Goal: Navigation & Orientation: Find specific page/section

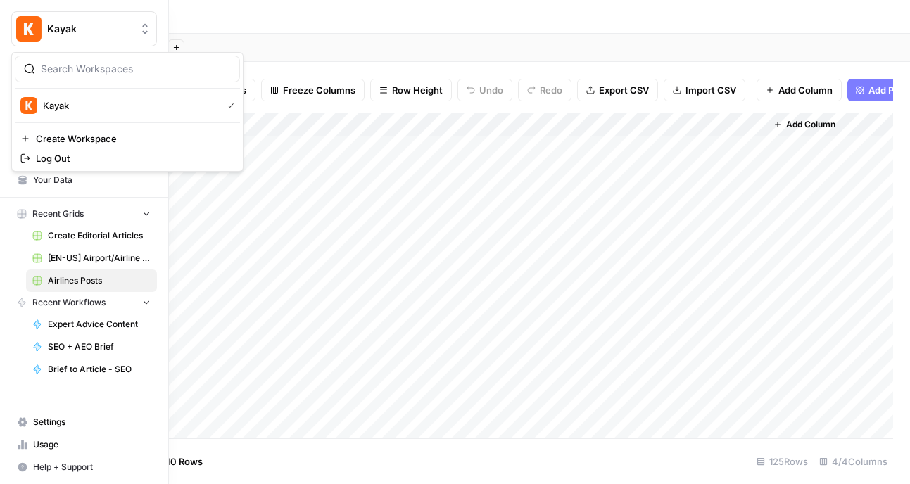
click at [30, 27] on img "Workspace: Kayak" at bounding box center [28, 28] width 25 height 25
click at [31, 27] on img "Workspace: Kayak" at bounding box center [28, 28] width 25 height 25
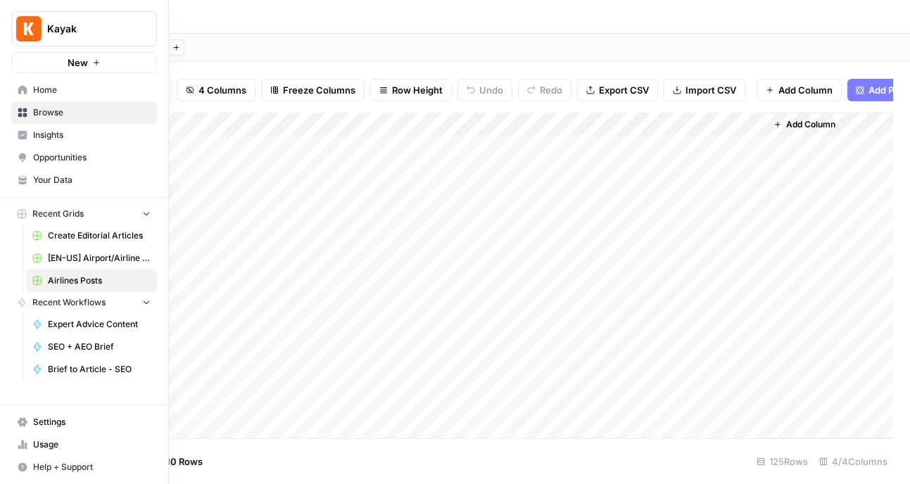
click at [54, 88] on span "Home" at bounding box center [92, 90] width 118 height 13
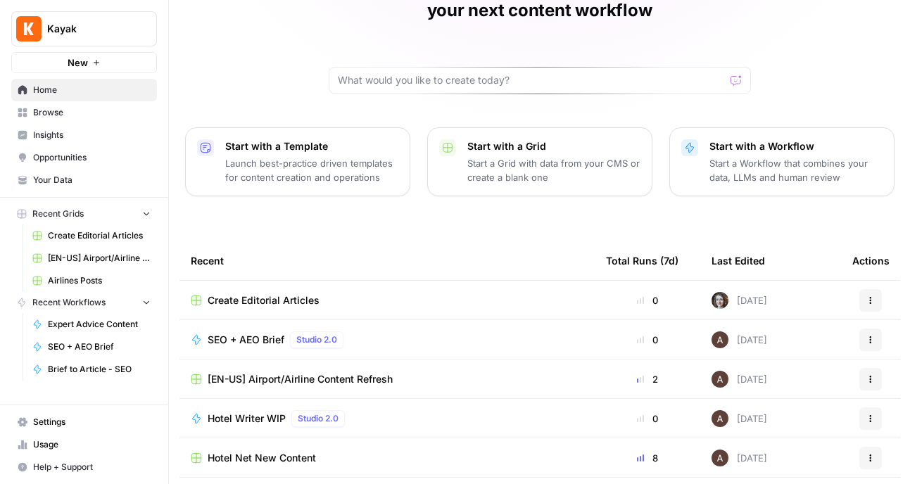
scroll to position [149, 0]
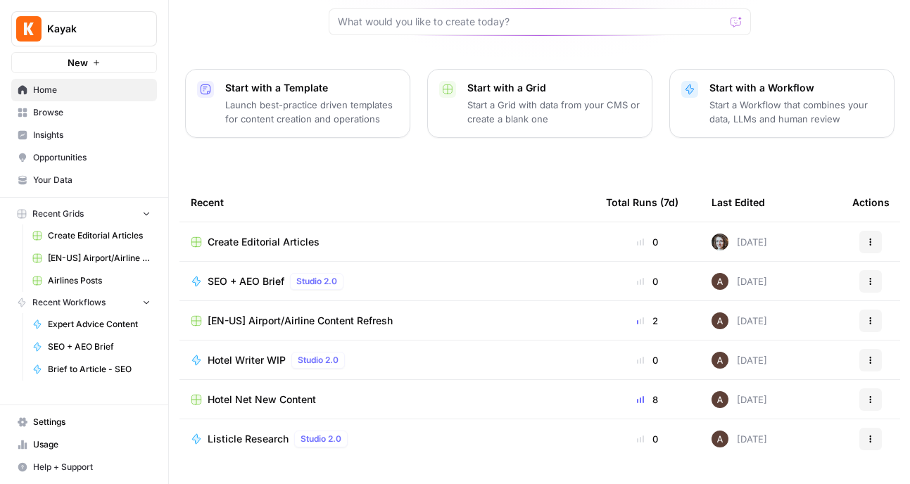
click at [256, 235] on span "Create Editorial Articles" at bounding box center [264, 242] width 112 height 14
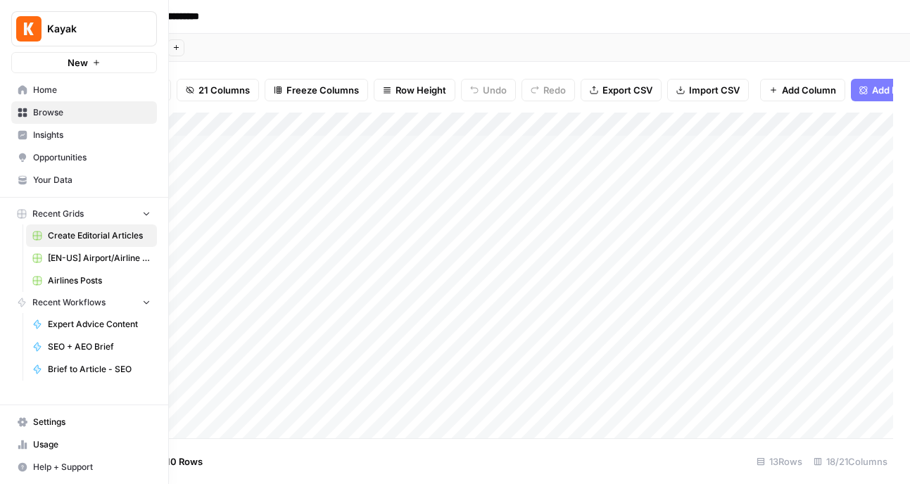
click at [44, 93] on span "Home" at bounding box center [92, 90] width 118 height 13
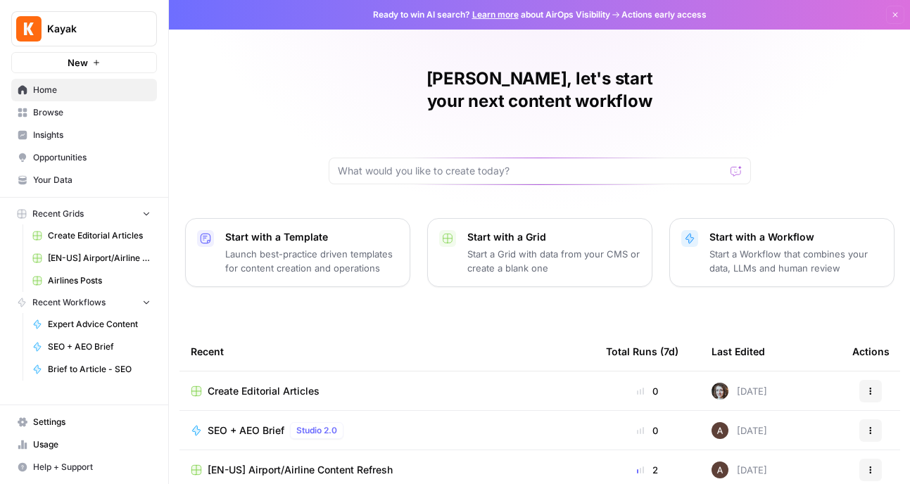
click at [53, 161] on span "Opportunities" at bounding box center [92, 157] width 118 height 13
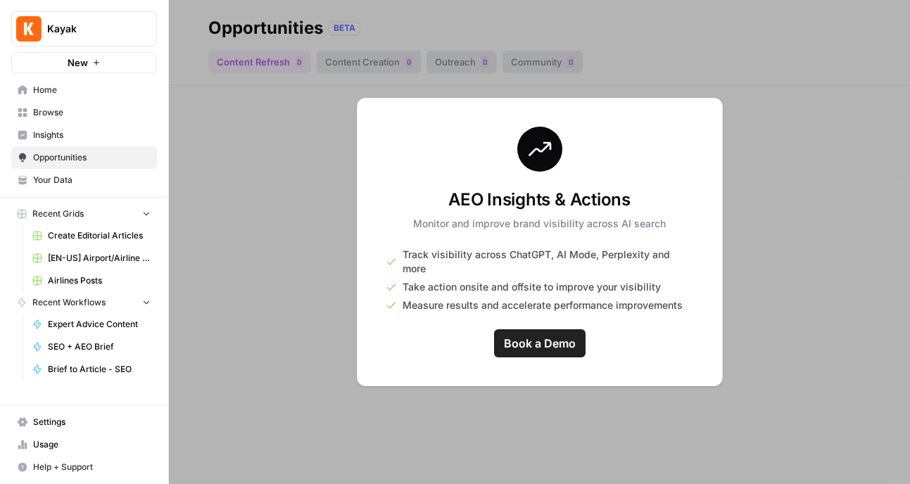
click at [51, 129] on span "Insights" at bounding box center [92, 135] width 118 height 13
